Goal: Information Seeking & Learning: Learn about a topic

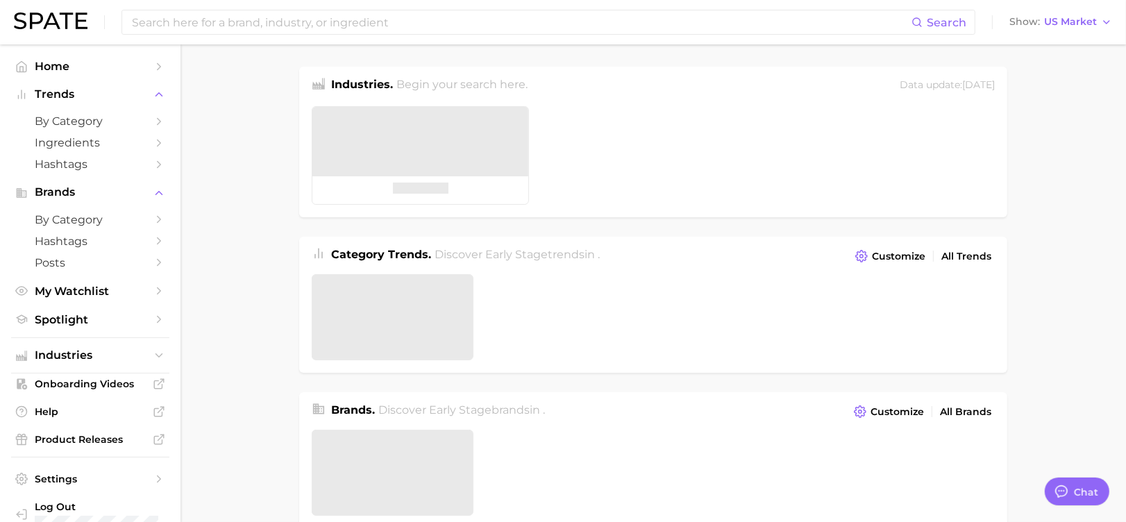
type textarea "x"
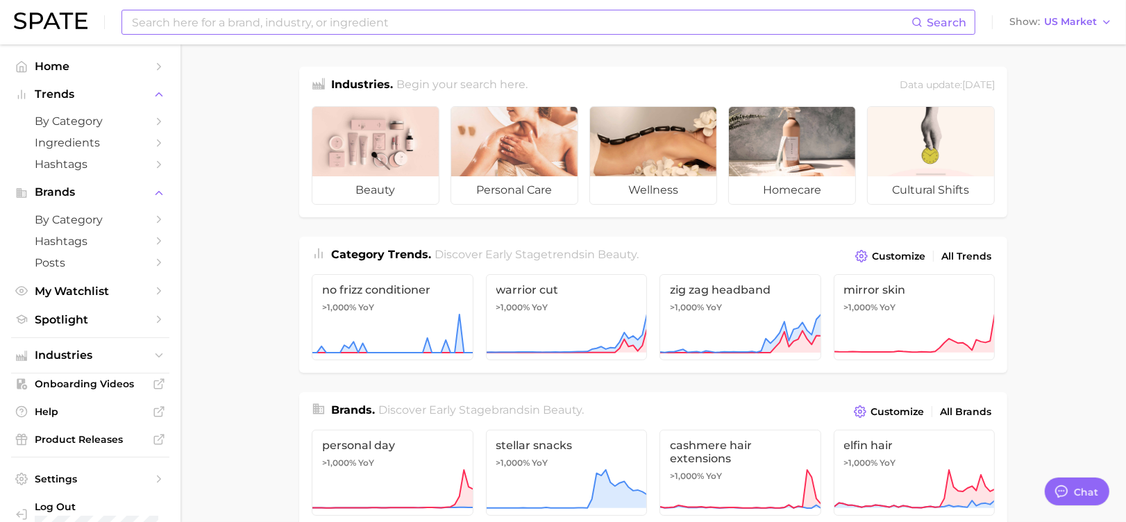
click at [244, 28] on input at bounding box center [521, 22] width 781 height 24
type input "Spray serum"
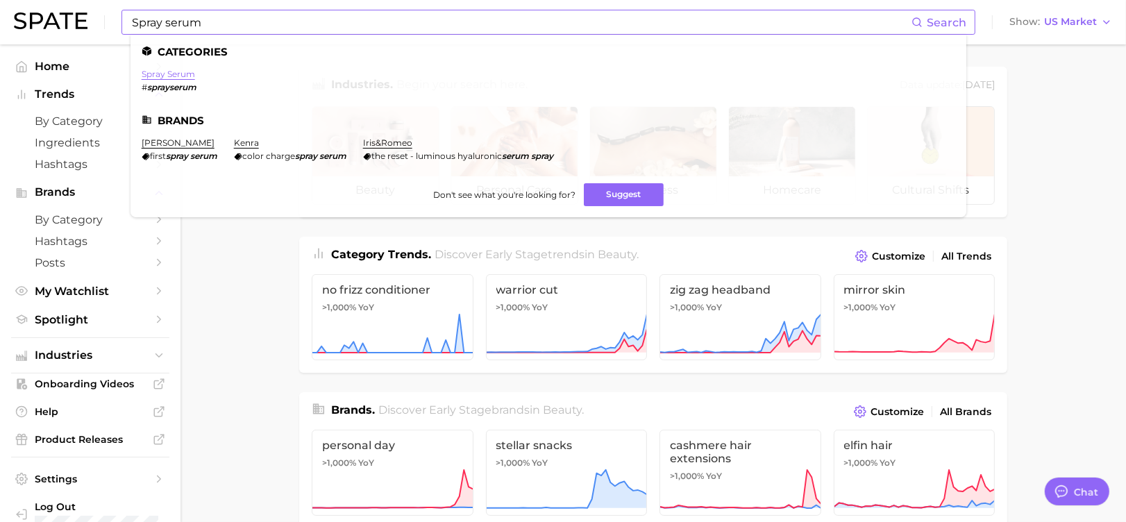
click at [178, 78] on link "spray serum" at bounding box center [168, 74] width 53 height 10
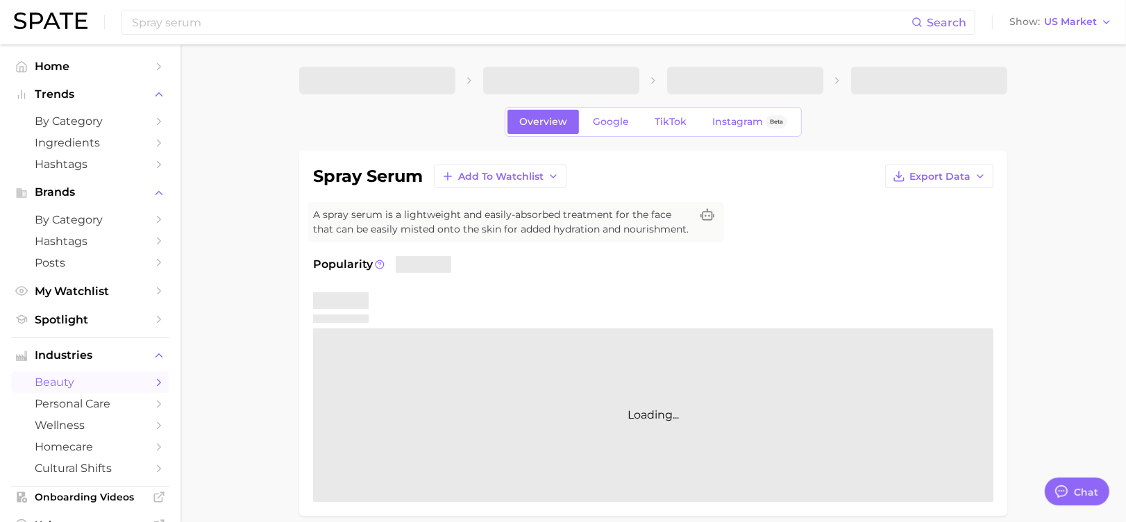
type textarea "x"
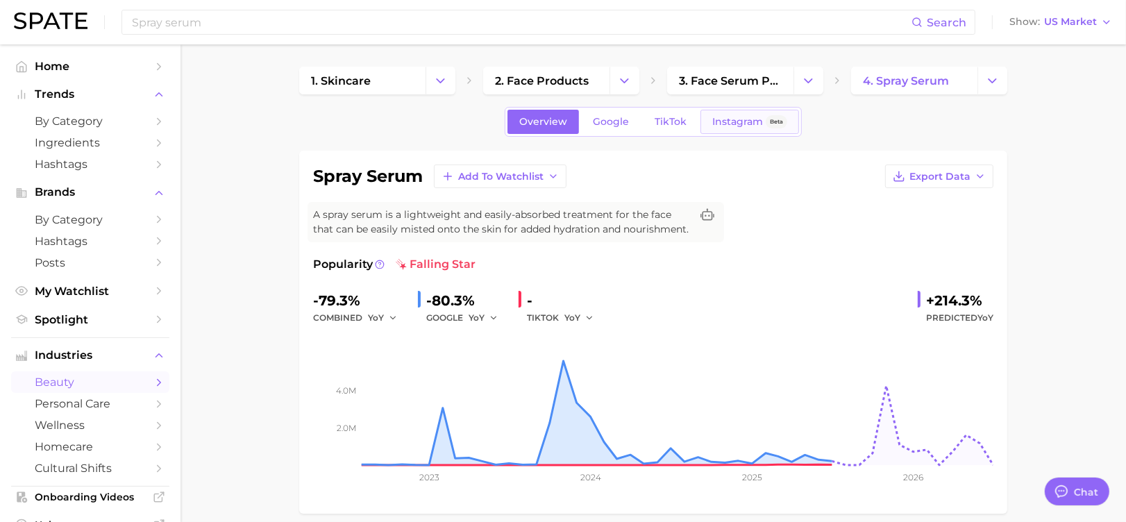
click at [755, 122] on span "Instagram" at bounding box center [737, 122] width 51 height 12
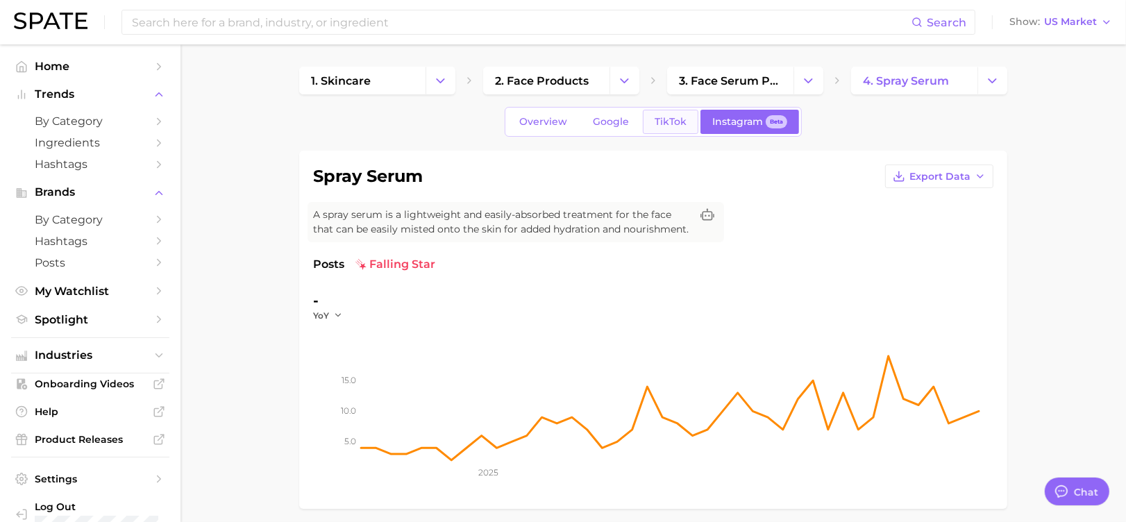
click at [665, 117] on span "TikTok" at bounding box center [671, 122] width 32 height 12
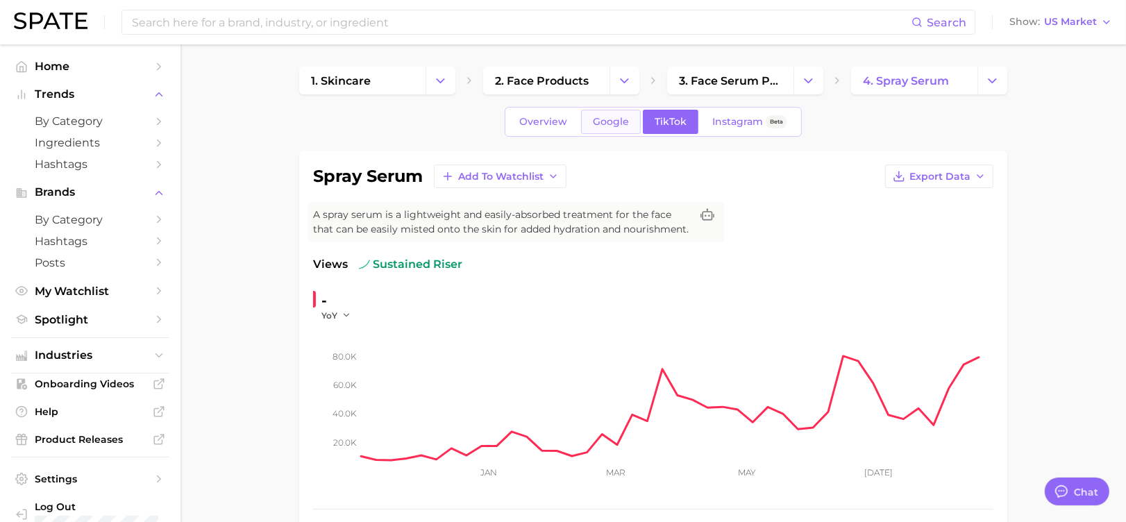
click at [606, 116] on span "Google" at bounding box center [611, 122] width 36 height 12
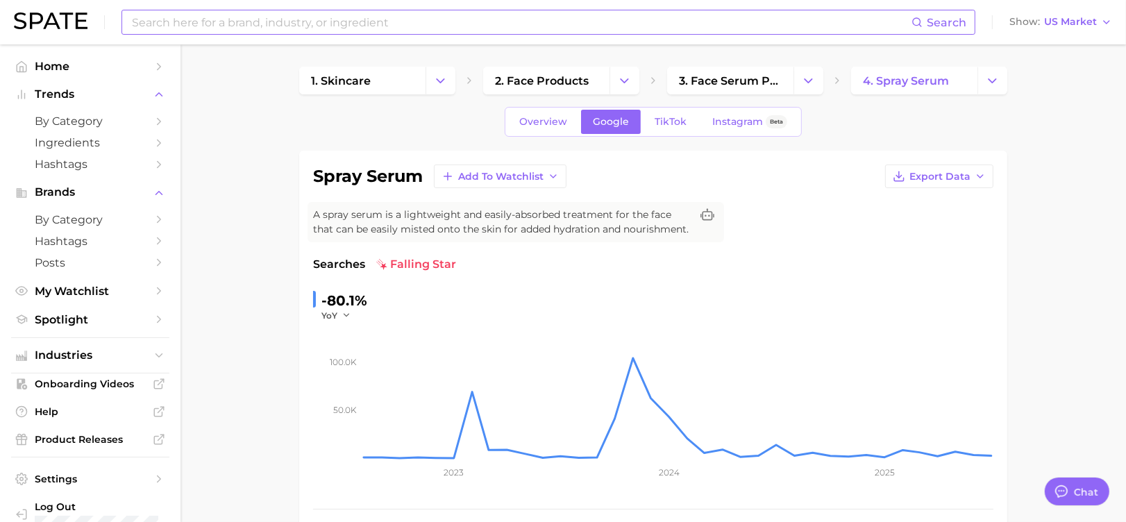
click at [221, 28] on input at bounding box center [521, 22] width 781 height 24
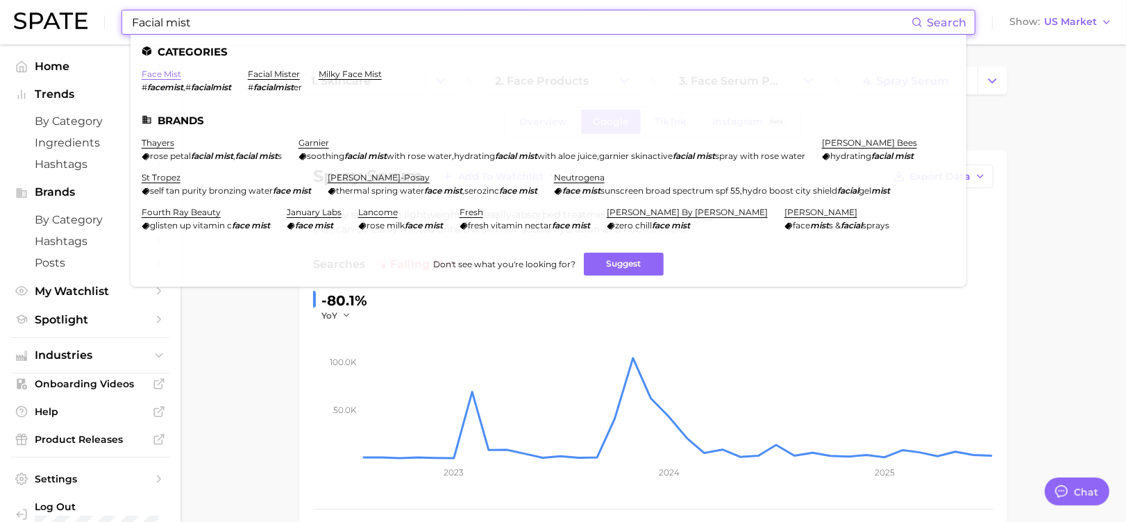
type input "Facial mist"
click at [162, 77] on link "face mist" at bounding box center [162, 74] width 40 height 10
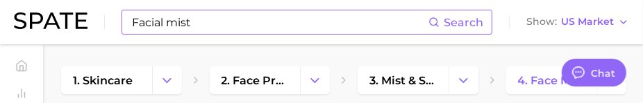
type textarea "x"
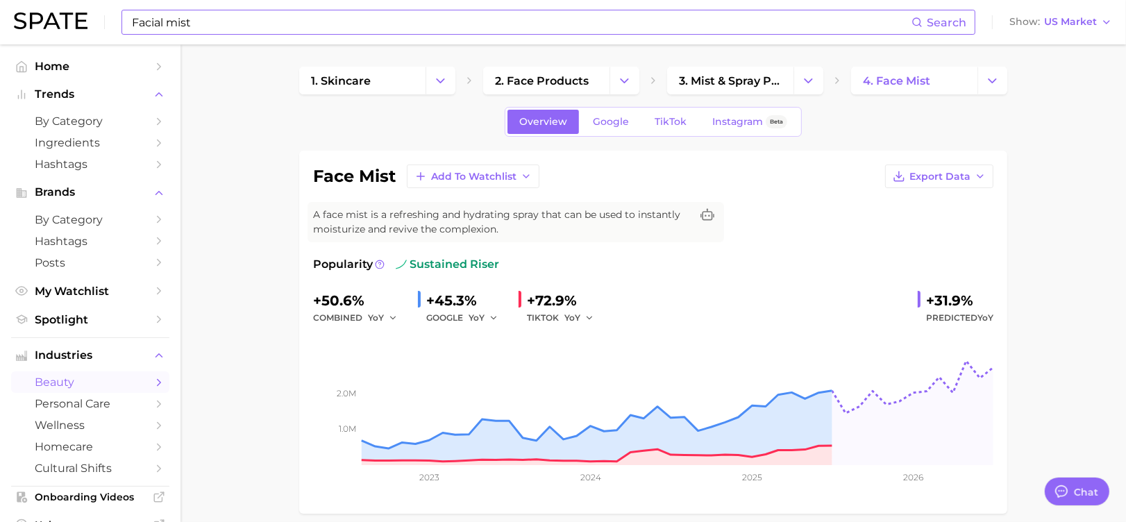
click at [219, 13] on input "Facial mist" at bounding box center [521, 22] width 781 height 24
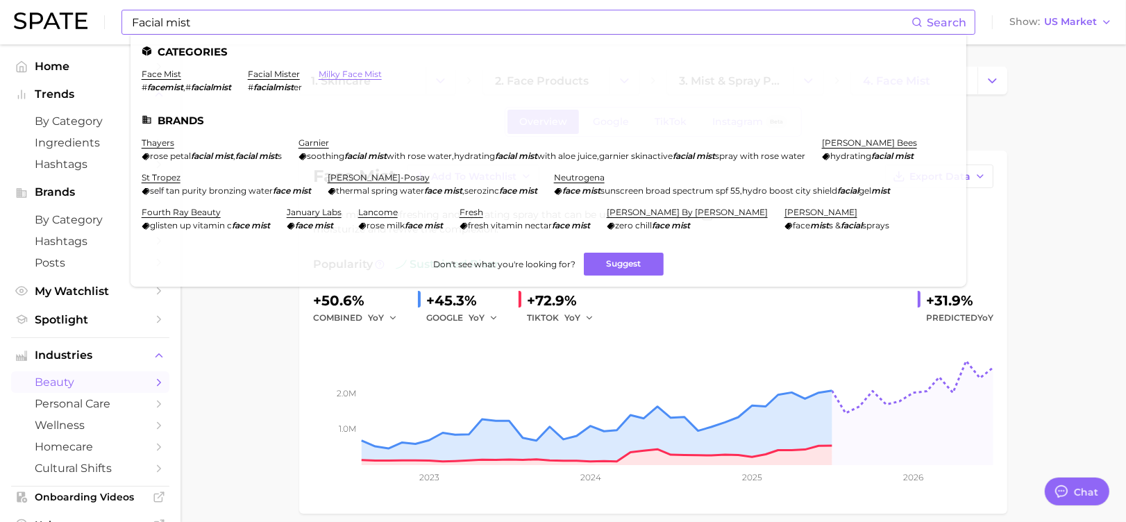
click at [382, 74] on link "milky face mist" at bounding box center [350, 74] width 63 height 10
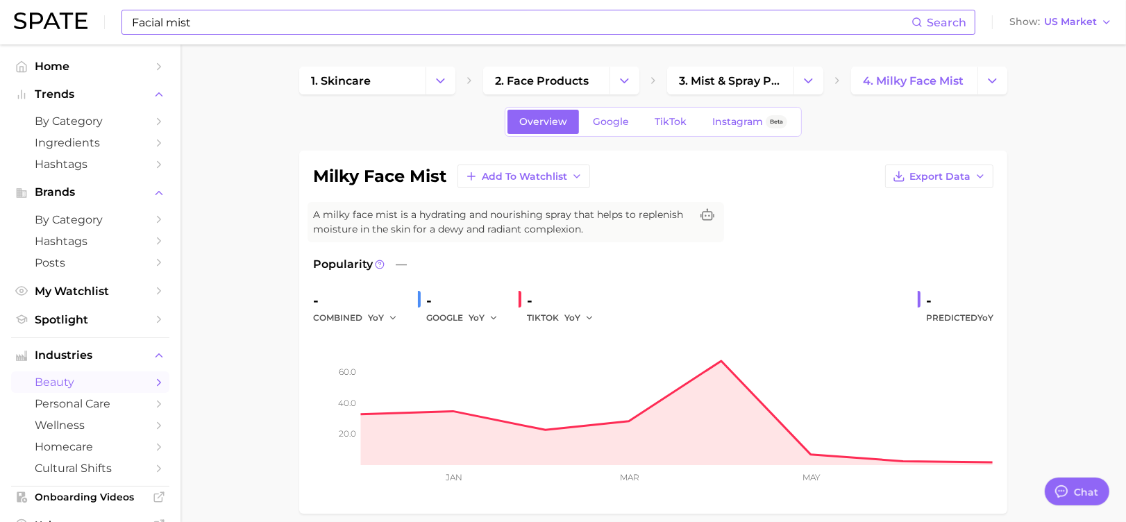
click at [236, 30] on input "Facial mist" at bounding box center [521, 22] width 781 height 24
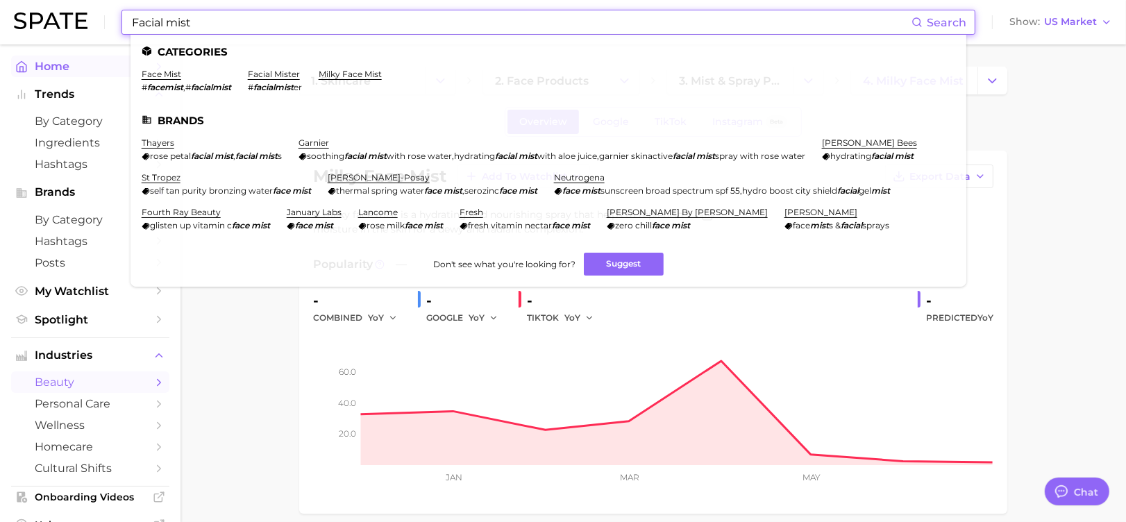
drag, startPoint x: 236, startPoint y: 30, endPoint x: 41, endPoint y: 58, distance: 197.1
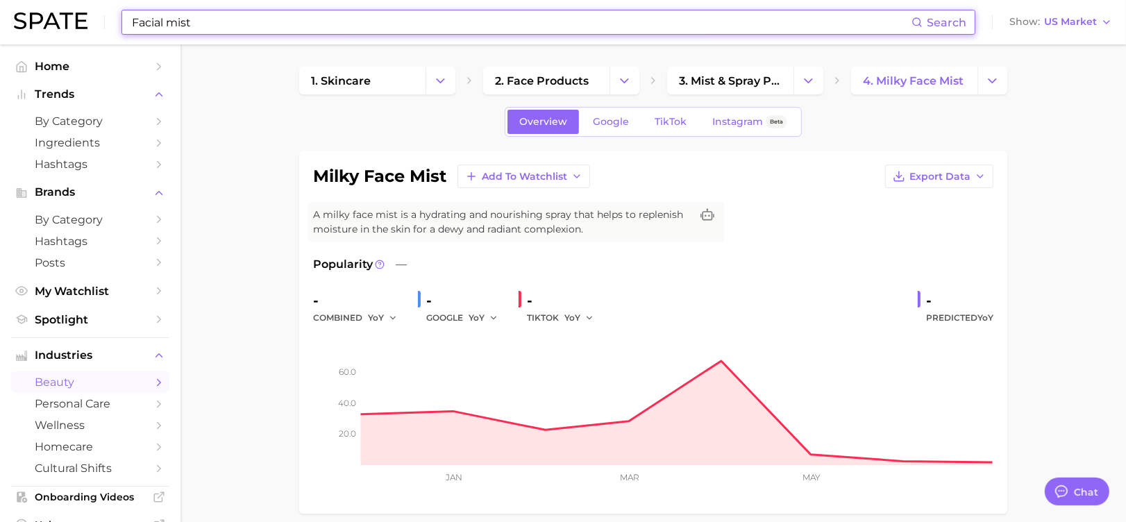
type input "D"
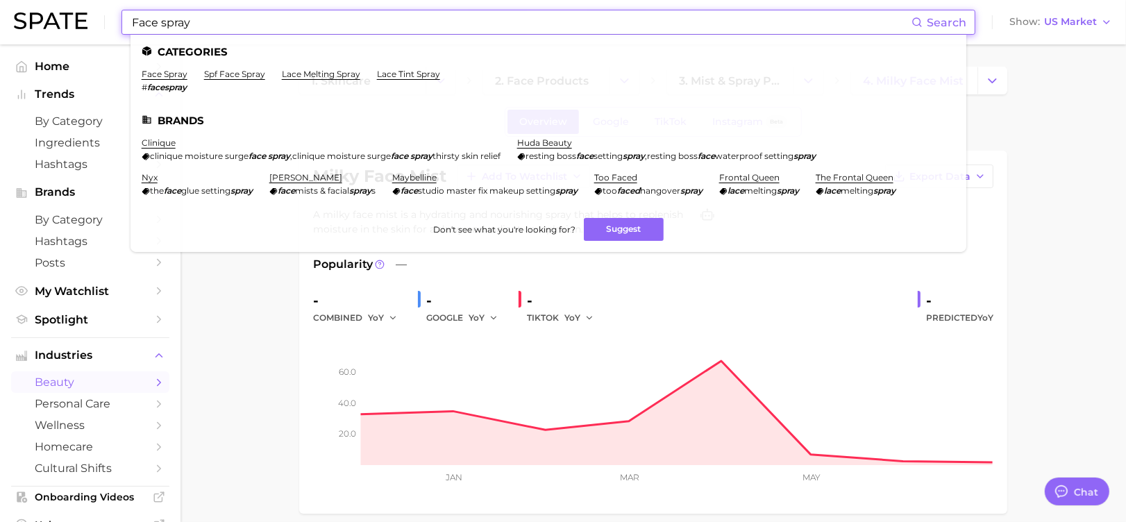
type input "Face spray"
click at [162, 80] on li "face spray # facespray" at bounding box center [165, 81] width 46 height 24
click at [160, 78] on link "face spray" at bounding box center [165, 74] width 46 height 10
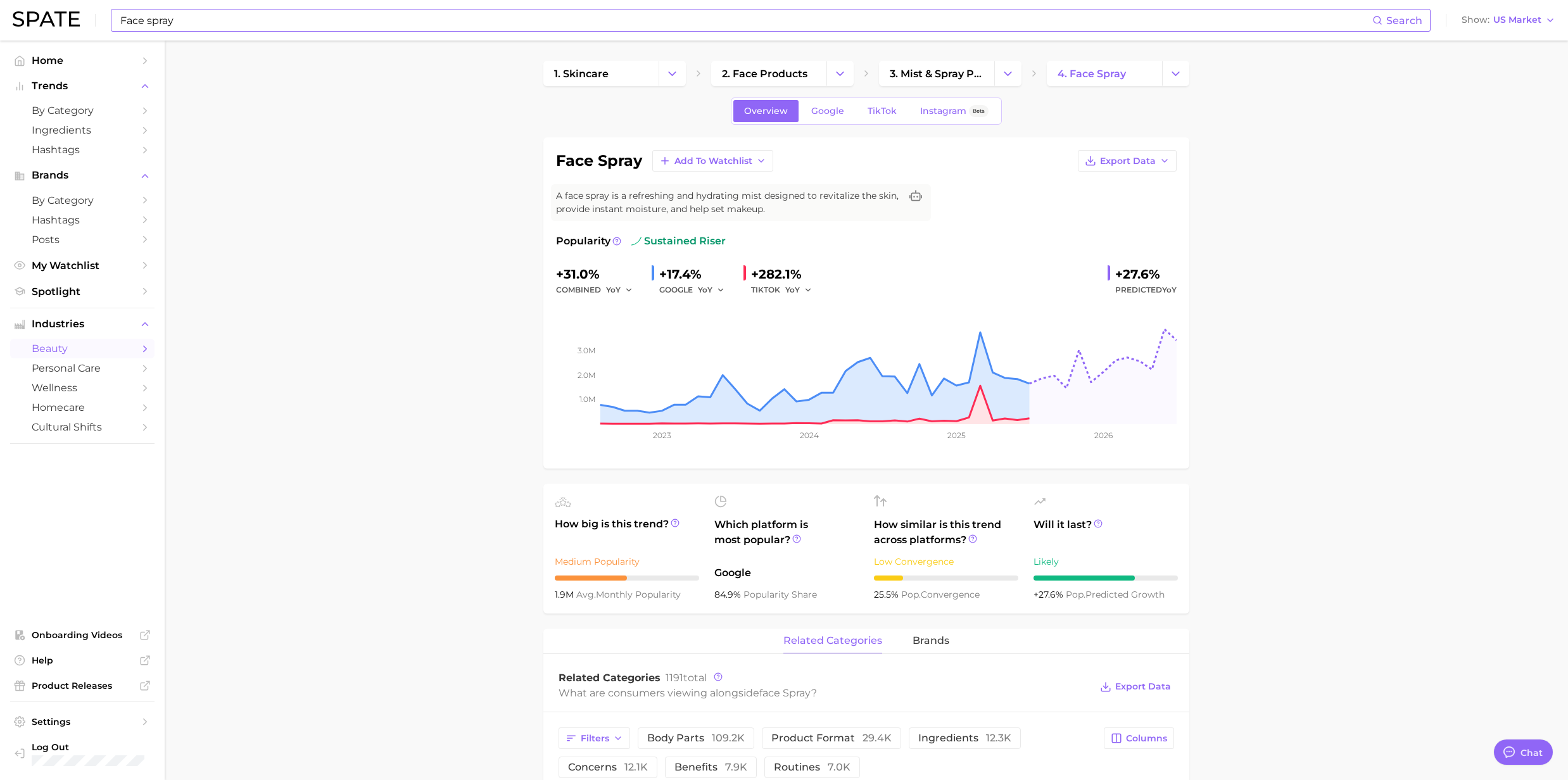
type textarea "x"
